Goal: Information Seeking & Learning: Find specific page/section

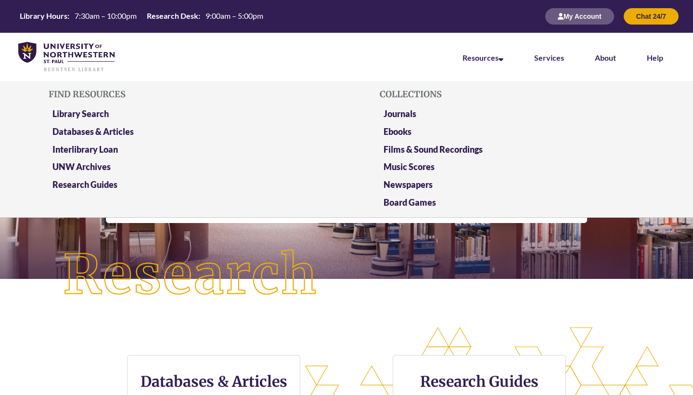
click at [466, 64] on li "Resources Find Resources Library Search Databases & Articles Interlibrary Loan …" at bounding box center [483, 57] width 72 height 48
click at [115, 131] on link "Databases & Articles" at bounding box center [92, 132] width 81 height 12
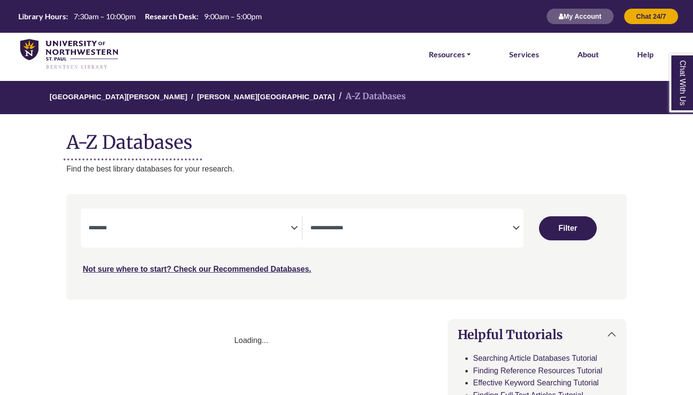
select select "Database Subject Filter"
select select "Database Types Filter"
select select "Database Subject Filter"
select select "Database Types Filter"
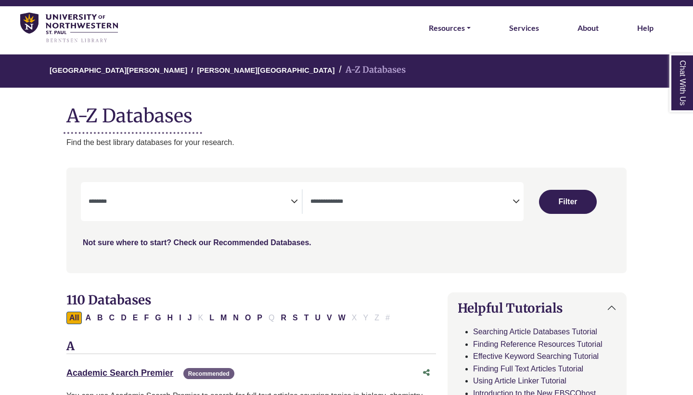
scroll to position [40, 0]
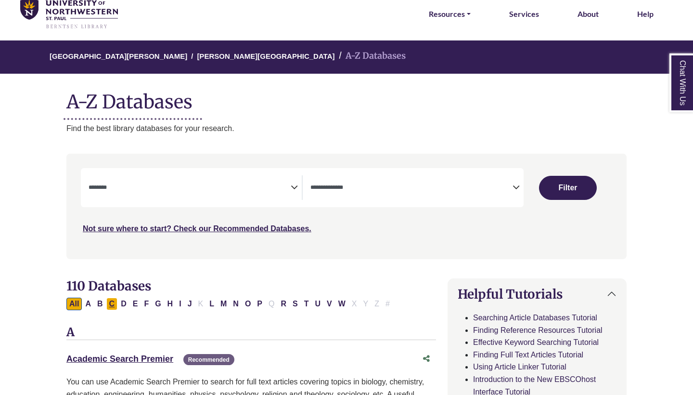
click at [115, 303] on button "C" at bounding box center [112, 303] width 12 height 13
select select "Database Subject Filter"
select select "Database Types Filter"
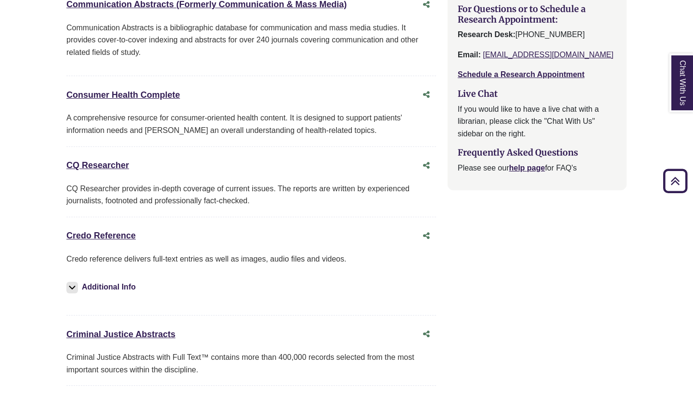
scroll to position [1100, 0]
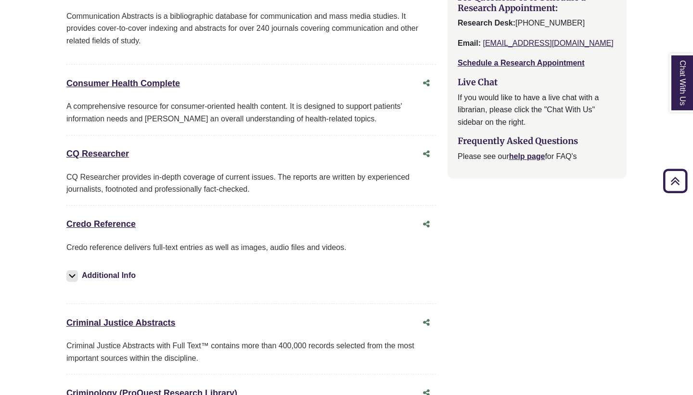
click at [131, 222] on div "Credo Reference This link opens in a new window" at bounding box center [241, 224] width 350 height 14
click at [131, 220] on link "Credo Reference This link opens in a new window" at bounding box center [100, 224] width 69 height 10
